Goal: Task Accomplishment & Management: Manage account settings

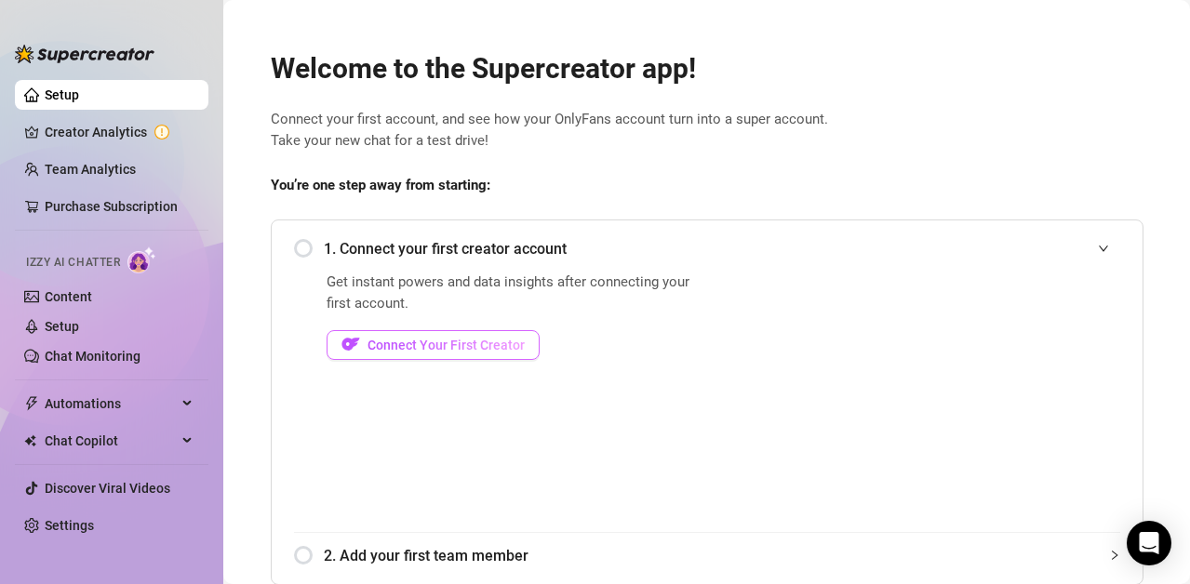
click at [388, 342] on span "Connect Your First Creator" at bounding box center [445, 345] width 157 height 15
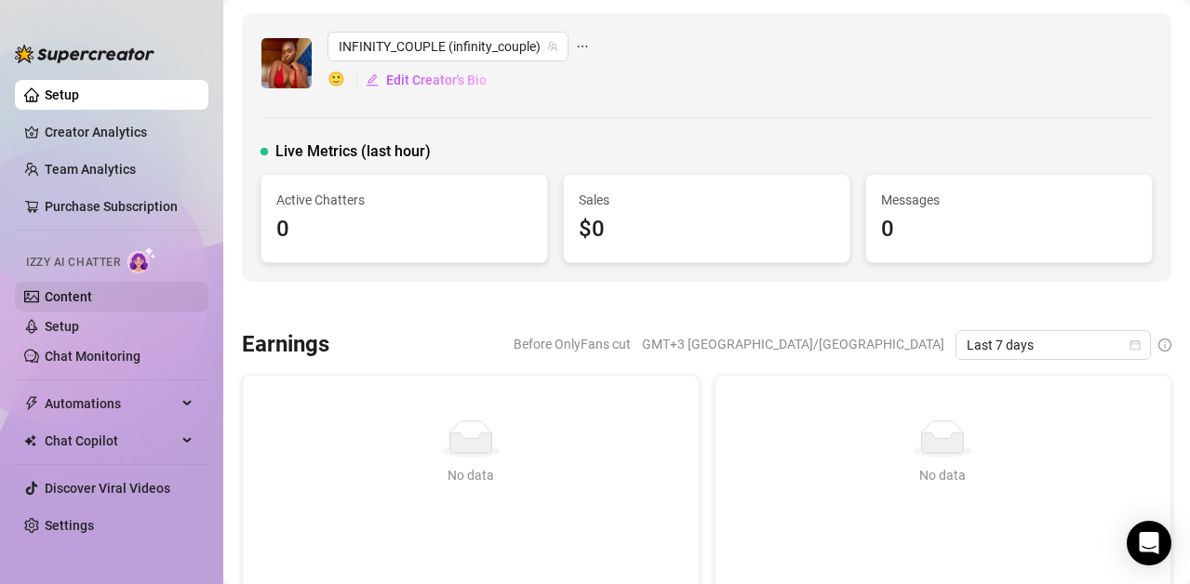
click at [65, 292] on link "Content" at bounding box center [68, 296] width 47 height 15
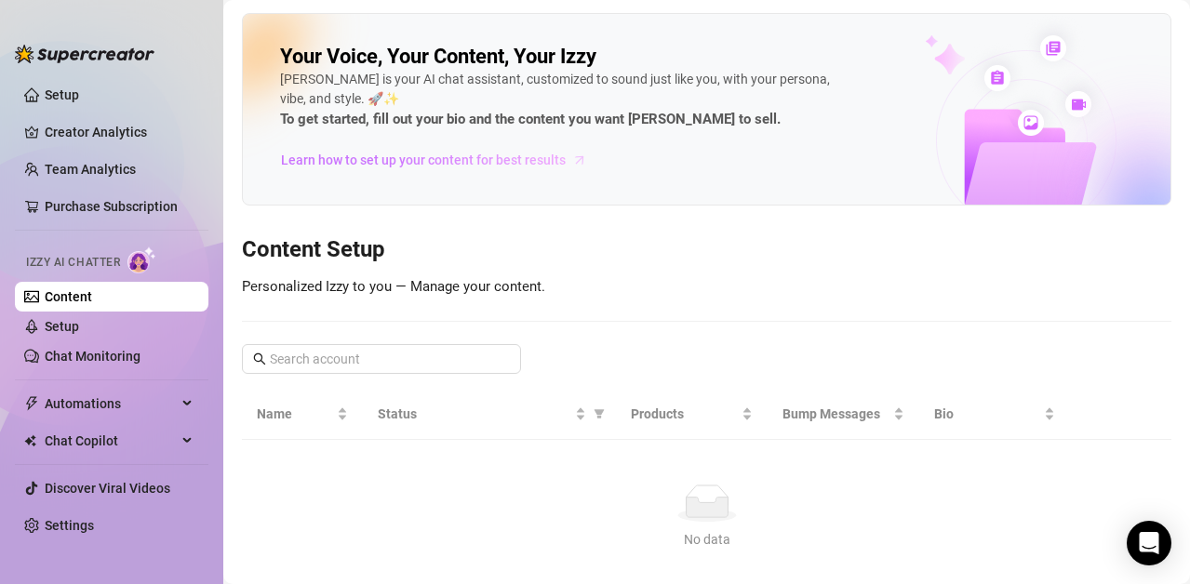
click at [478, 156] on span "Learn how to set up your content for best results" at bounding box center [423, 160] width 285 height 20
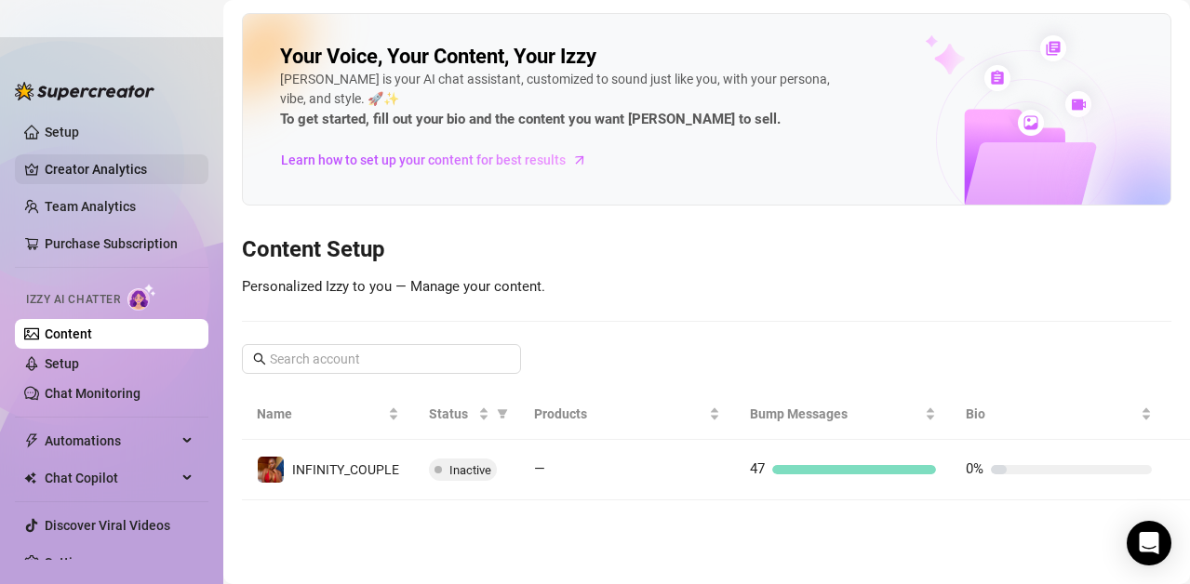
click at [71, 167] on link "Creator Analytics" at bounding box center [119, 169] width 149 height 30
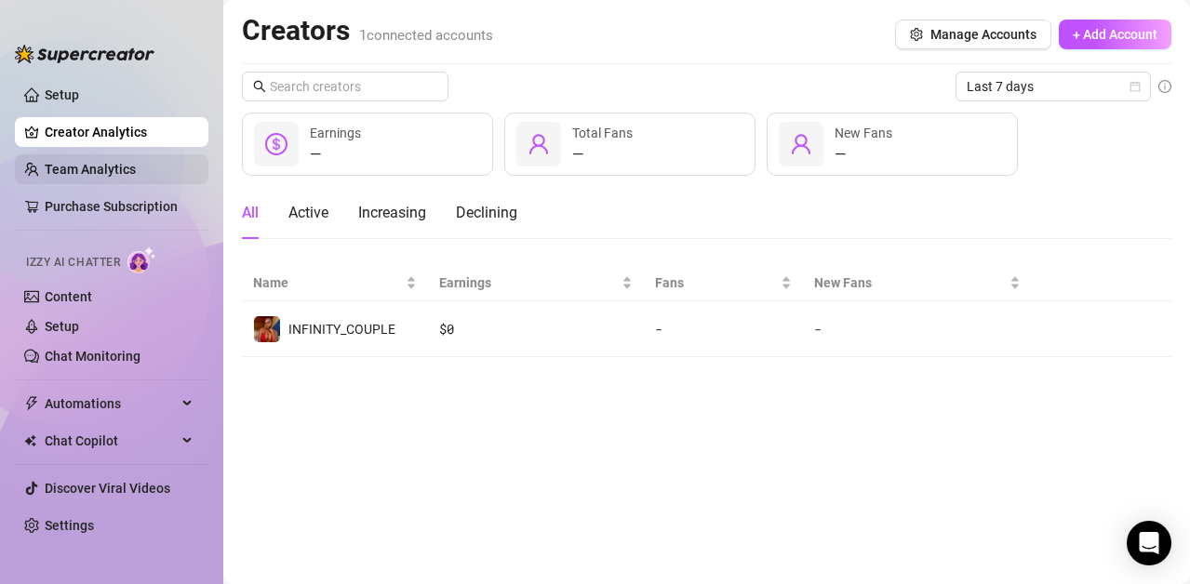
click at [82, 166] on link "Team Analytics" at bounding box center [90, 169] width 91 height 15
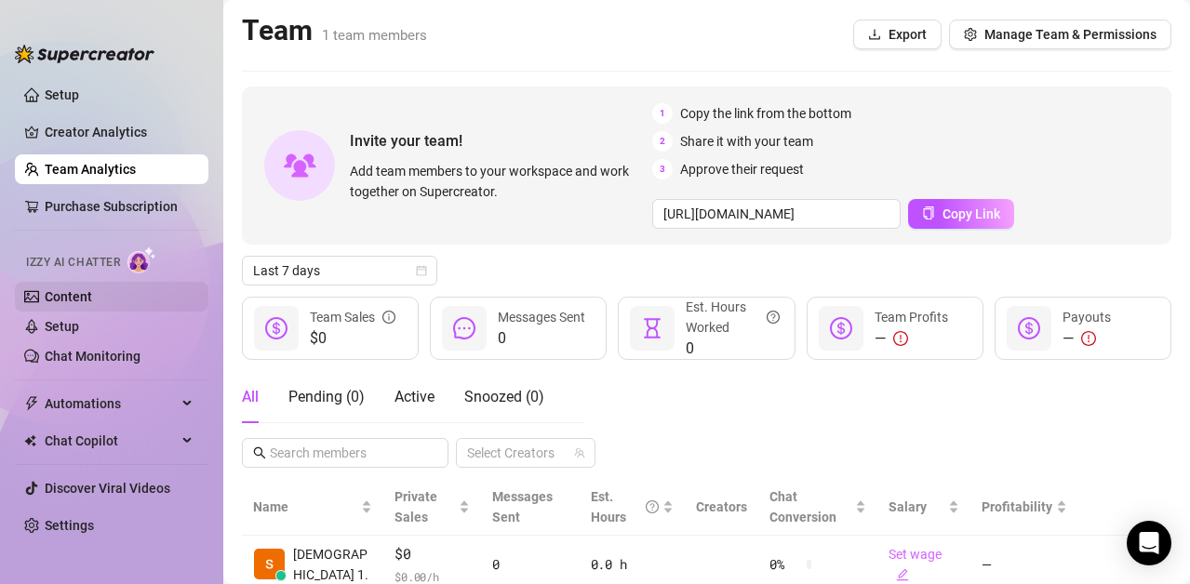
click at [80, 292] on link "Content" at bounding box center [68, 296] width 47 height 15
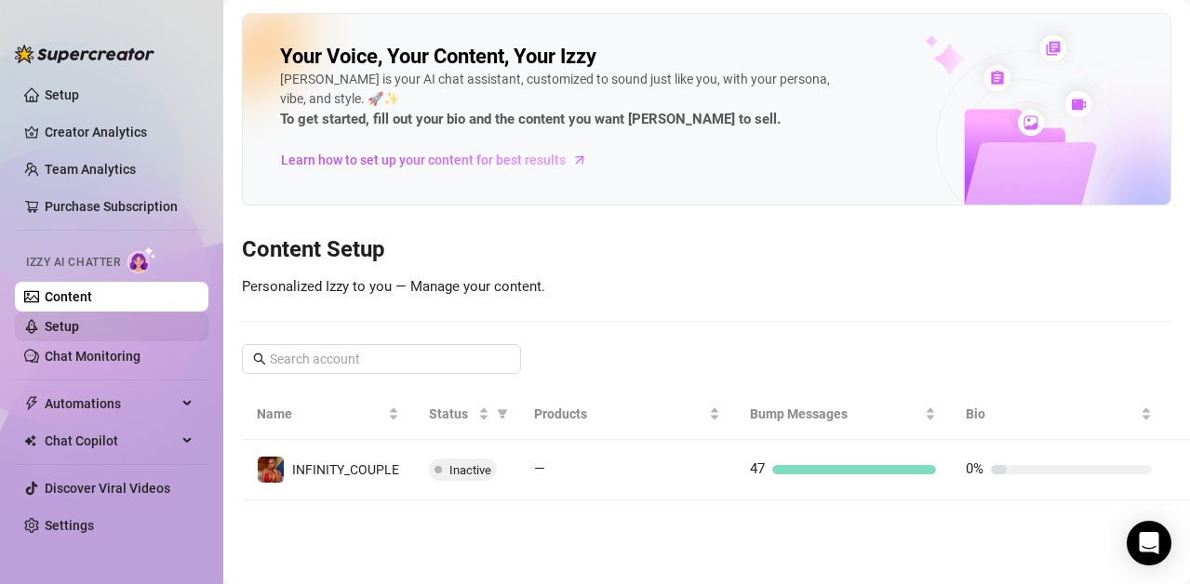
click at [70, 326] on link "Setup" at bounding box center [62, 326] width 34 height 15
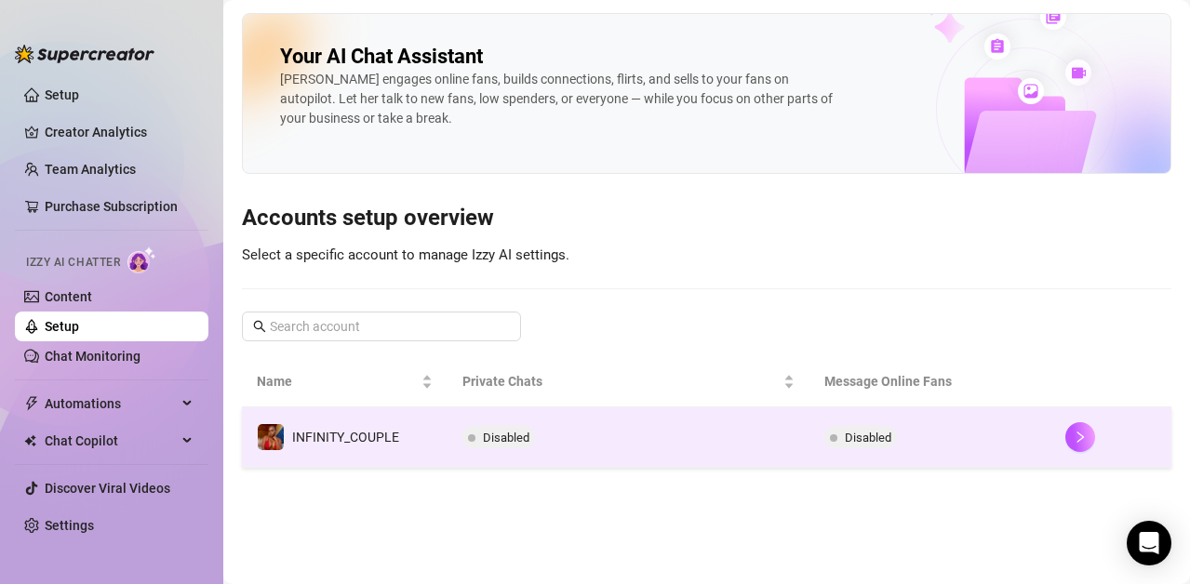
click at [511, 432] on span "Disabled" at bounding box center [506, 438] width 47 height 14
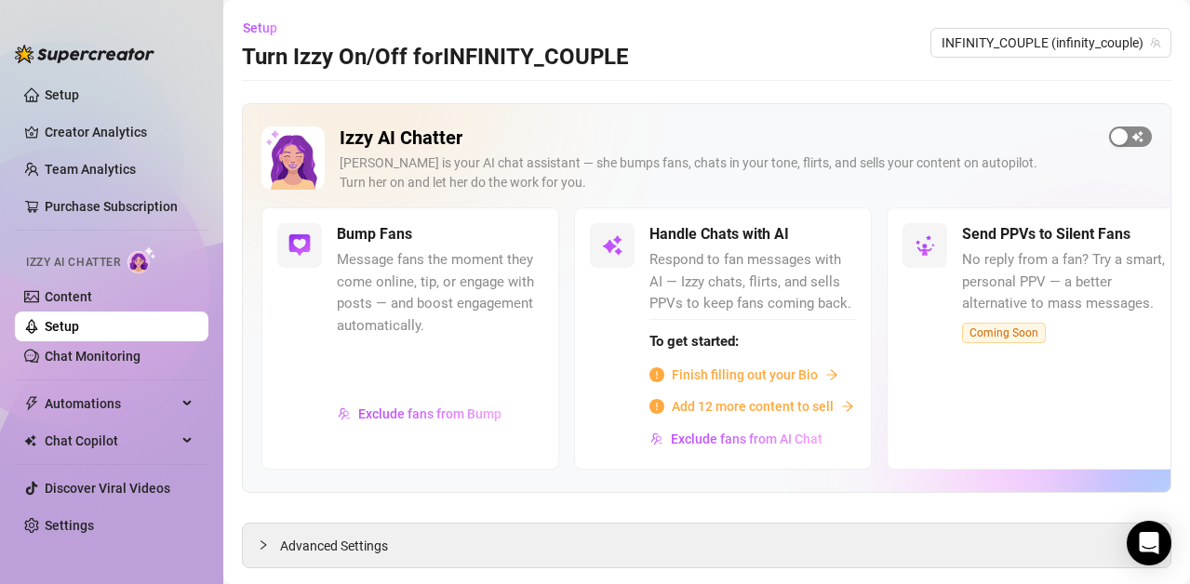
click at [1130, 138] on span "button" at bounding box center [1130, 136] width 43 height 20
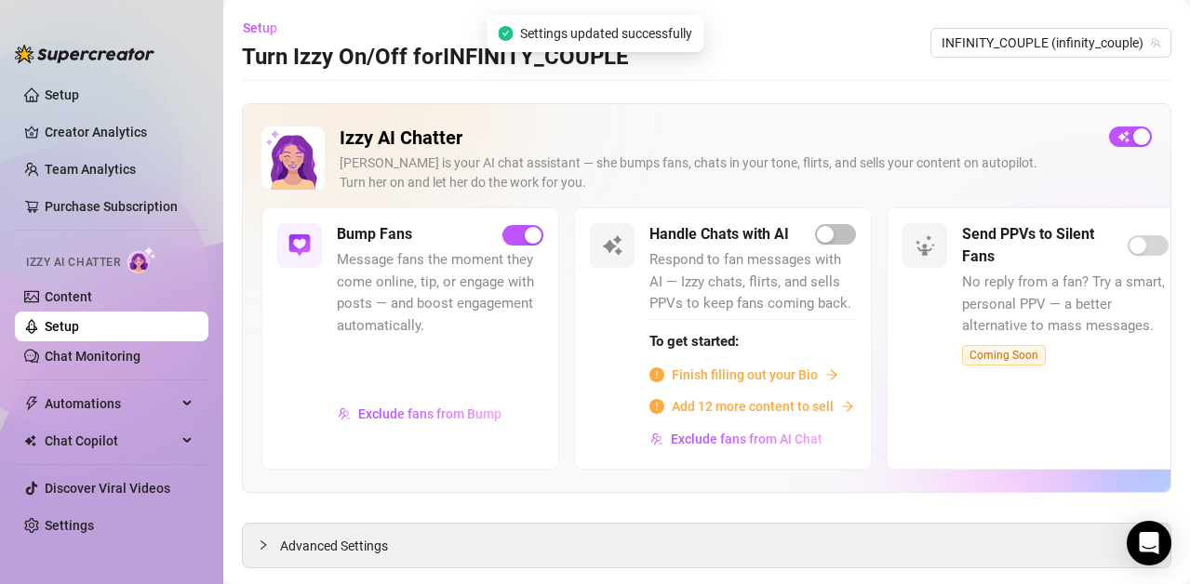
click at [857, 226] on div "Handle Chats with AI Respond to fan messages with AI — Izzy chats, flirts, and …" at bounding box center [723, 337] width 298 height 261
click at [848, 233] on span "button" at bounding box center [835, 234] width 41 height 20
click at [849, 229] on span "button" at bounding box center [835, 234] width 41 height 20
click at [715, 374] on span "Finish filling out your Bio" at bounding box center [745, 375] width 146 height 20
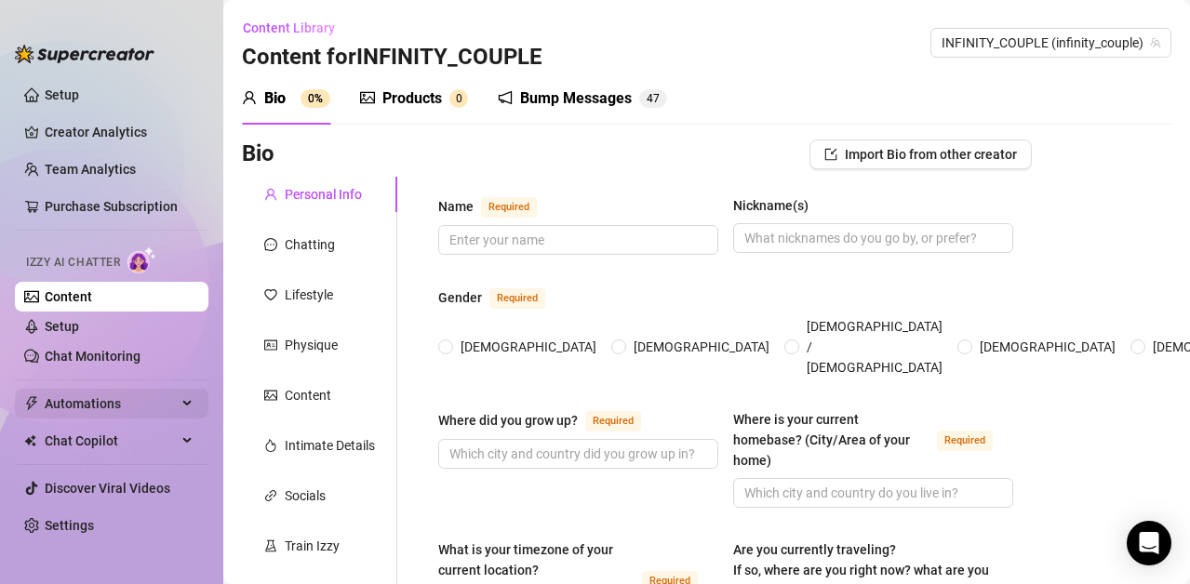
click at [64, 398] on span "Automations" at bounding box center [111, 404] width 132 height 30
